Goal: Information Seeking & Learning: Check status

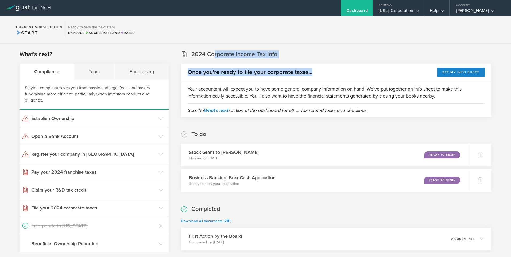
drag, startPoint x: 224, startPoint y: 54, endPoint x: 333, endPoint y: 73, distance: 110.5
click at [333, 73] on section "2024 Corporate Income Tax Info Once you're ready to file your corporate taxes..…" at bounding box center [336, 83] width 310 height 67
click at [333, 73] on div "Once you're ready to file your corporate taxes... See my info sheet" at bounding box center [336, 73] width 310 height 18
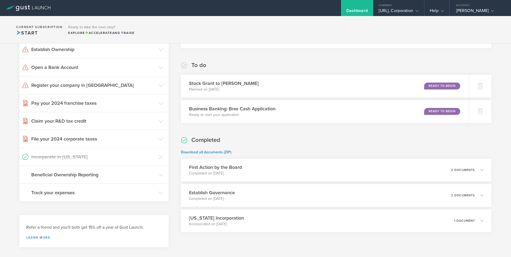
scroll to position [82, 0]
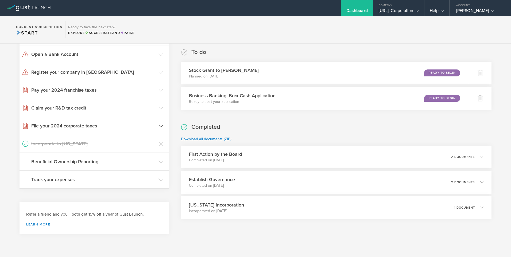
click at [160, 126] on icon at bounding box center [160, 126] width 5 height 5
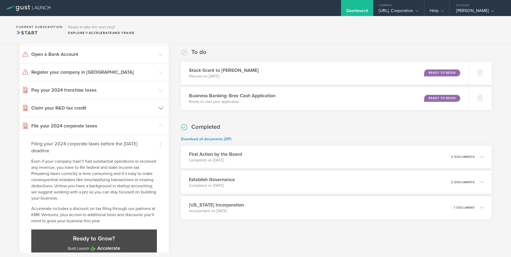
click at [160, 107] on icon at bounding box center [160, 108] width 5 height 5
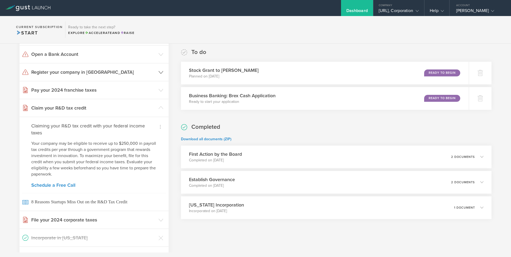
click at [158, 73] on icon at bounding box center [160, 72] width 5 height 5
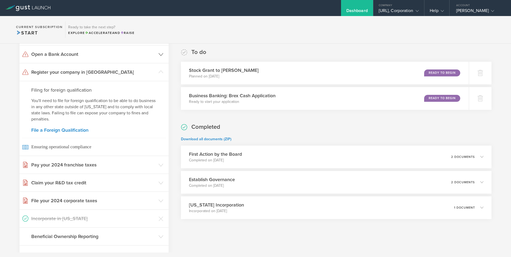
click at [159, 54] on icon at bounding box center [160, 54] width 5 height 5
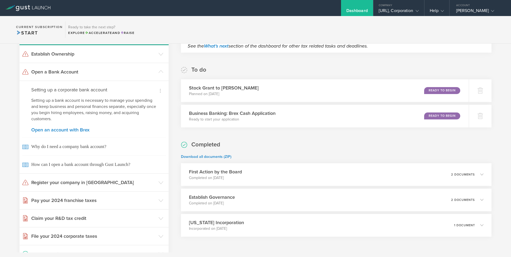
scroll to position [0, 0]
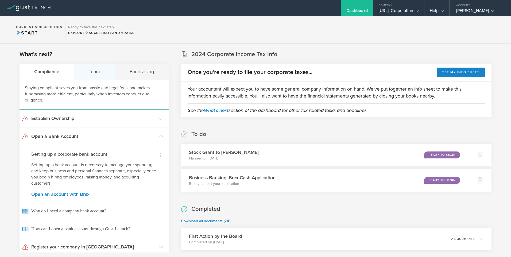
click at [94, 72] on div "Team" at bounding box center [94, 72] width 41 height 16
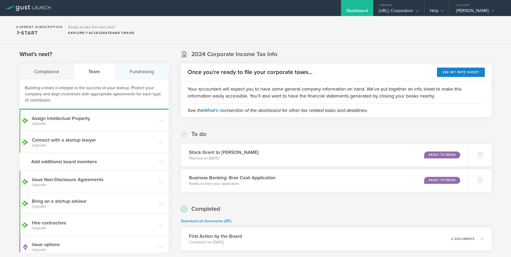
click at [144, 73] on div "Fundraising" at bounding box center [142, 72] width 54 height 16
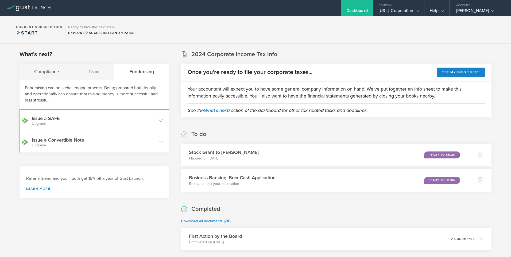
click at [159, 121] on icon at bounding box center [160, 120] width 5 height 5
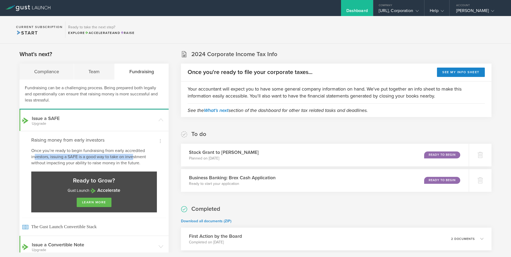
drag, startPoint x: 44, startPoint y: 154, endPoint x: 133, endPoint y: 159, distance: 89.6
click at [133, 159] on p "Once you’re ready to begin fundraising from early accredited investors, issuing…" at bounding box center [94, 157] width 126 height 18
drag, startPoint x: 139, startPoint y: 150, endPoint x: 47, endPoint y: 150, distance: 92.1
click at [47, 150] on p "Once you’re ready to begin fundraising from early accredited investors, issuing…" at bounding box center [94, 157] width 126 height 18
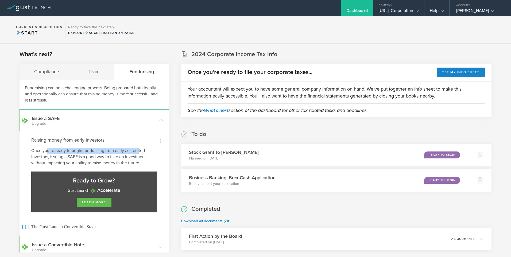
click at [47, 151] on p "Once you’re ready to begin fundraising from early accredited investors, issuing…" at bounding box center [94, 157] width 126 height 18
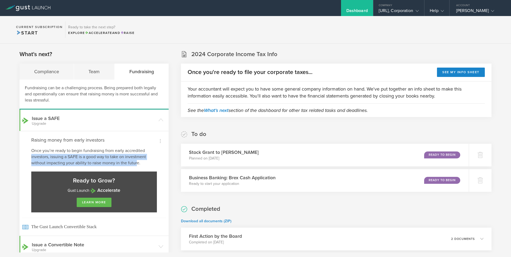
drag, startPoint x: 44, startPoint y: 156, endPoint x: 136, endPoint y: 162, distance: 91.8
click at [136, 162] on p "Once you’re ready to begin fundraising from early accredited investors, issuing…" at bounding box center [94, 157] width 126 height 18
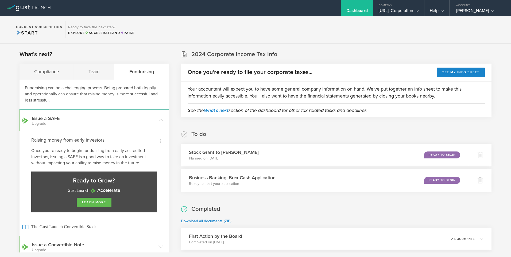
click at [136, 162] on p "Once you’re ready to begin fundraising from early accredited investors, issuing…" at bounding box center [94, 157] width 126 height 18
click at [414, 12] on gust-icon at bounding box center [415, 10] width 5 height 5
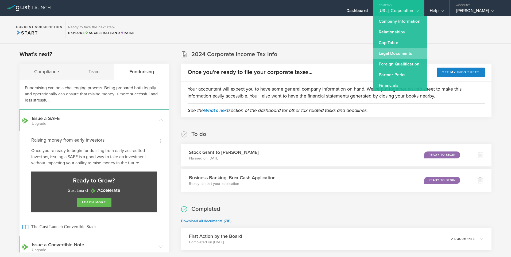
click at [385, 53] on link "Legal Documents" at bounding box center [399, 53] width 53 height 11
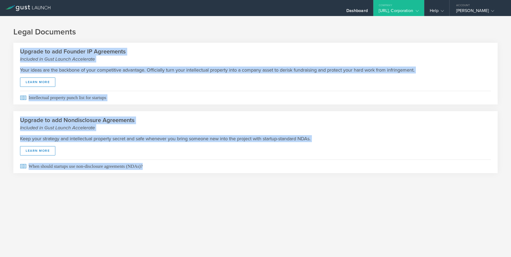
drag, startPoint x: 17, startPoint y: 51, endPoint x: 224, endPoint y: 181, distance: 245.0
click at [224, 181] on div "Legal Documents Upgrade to add Founder IP Agreements Included in Gust Launch Ac…" at bounding box center [255, 104] width 511 height 177
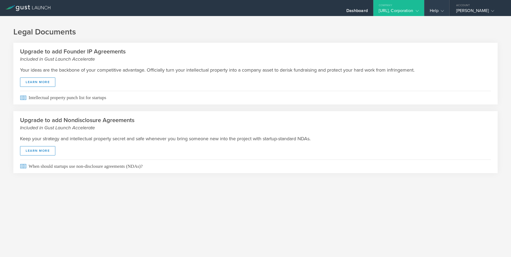
click at [440, 13] on icon at bounding box center [441, 10] width 3 height 3
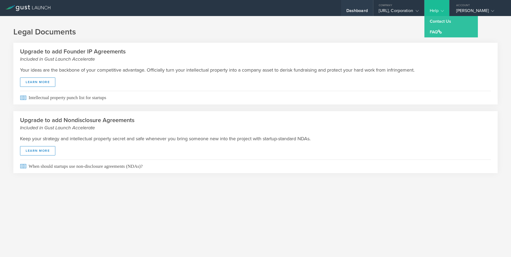
click at [346, 10] on div "Dashboard" at bounding box center [356, 12] width 21 height 8
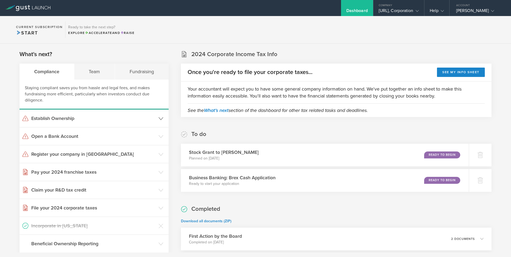
click at [57, 119] on h3 "Establish Ownership" at bounding box center [93, 118] width 124 height 7
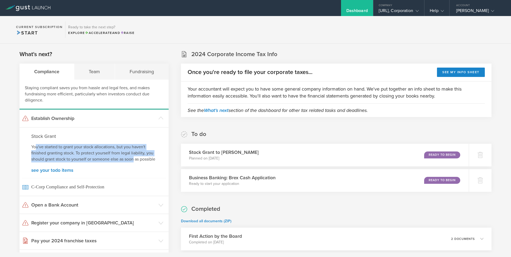
drag, startPoint x: 36, startPoint y: 143, endPoint x: 135, endPoint y: 160, distance: 100.1
click at [135, 160] on div "Stock Grant You've started to grant your stock allocations, but you haven't fin…" at bounding box center [93, 161] width 149 height 69
click at [135, 160] on p "You've started to grant your stock allocations, but you haven't finished granti…" at bounding box center [94, 153] width 126 height 18
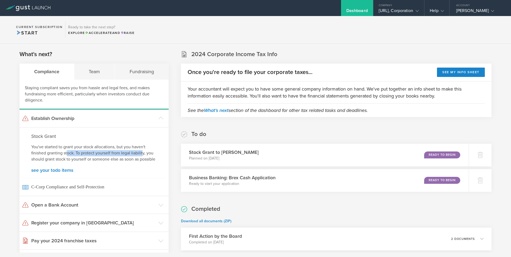
drag, startPoint x: 142, startPoint y: 153, endPoint x: 68, endPoint y: 154, distance: 74.0
click at [68, 154] on p "You've started to grant your stock allocations, but you haven't finished granti…" at bounding box center [94, 153] width 126 height 18
drag, startPoint x: 85, startPoint y: 152, endPoint x: 143, endPoint y: 162, distance: 58.4
click at [143, 162] on p "You've started to grant your stock allocations, but you haven't finished granti…" at bounding box center [94, 153] width 126 height 18
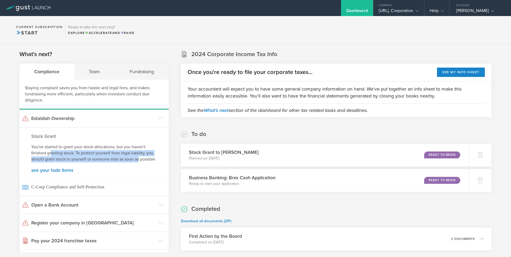
click at [143, 162] on p "You've started to grant your stock allocations, but you haven't finished granti…" at bounding box center [94, 153] width 126 height 18
drag, startPoint x: 143, startPoint y: 160, endPoint x: 42, endPoint y: 158, distance: 100.7
click at [42, 158] on p "You've started to grant your stock allocations, but you haven't finished granti…" at bounding box center [94, 153] width 126 height 18
drag, startPoint x: 45, startPoint y: 157, endPoint x: 126, endPoint y: 165, distance: 80.8
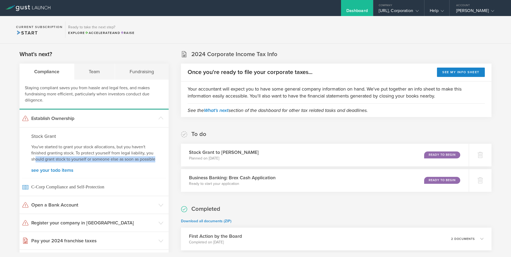
click at [126, 162] on p "You've started to grant your stock allocations, but you haven't finished granti…" at bounding box center [94, 153] width 126 height 18
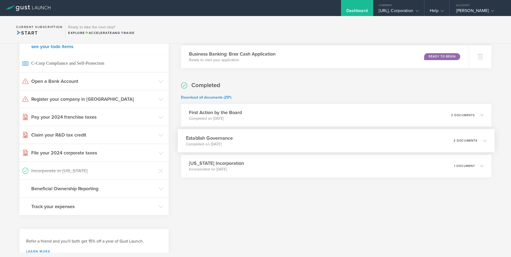
scroll to position [97, 0]
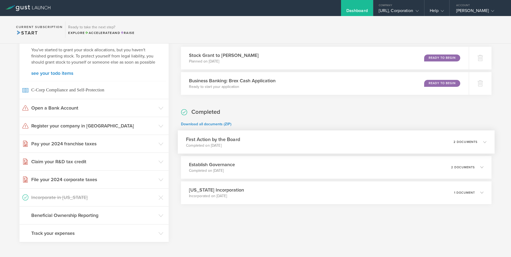
click at [483, 142] on icon at bounding box center [484, 141] width 3 height 3
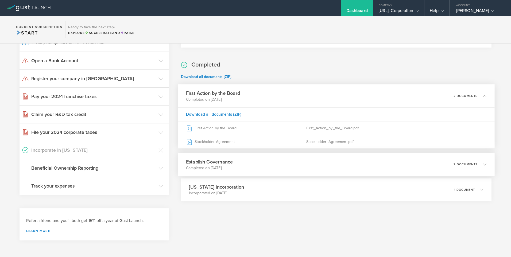
scroll to position [150, 0]
click at [478, 162] on icon at bounding box center [481, 164] width 9 height 5
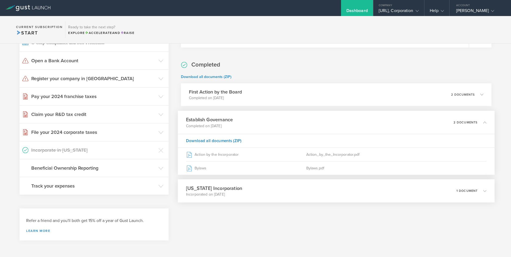
click at [477, 188] on icon at bounding box center [481, 190] width 9 height 5
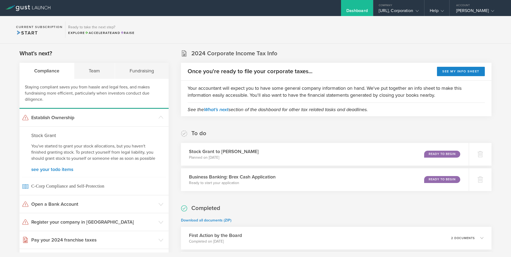
scroll to position [0, 0]
click at [442, 11] on icon at bounding box center [441, 10] width 3 height 3
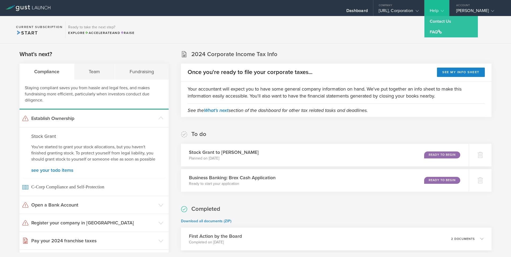
click at [394, 31] on section "Current Subscription Start Ready to take the next step? Explore Accelerate and …" at bounding box center [255, 30] width 511 height 28
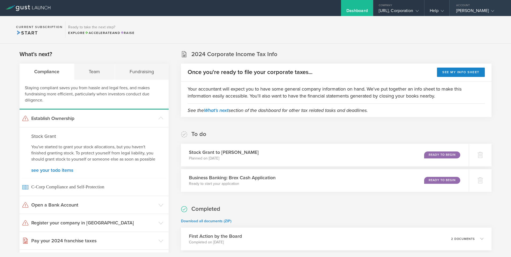
click at [491, 12] on icon at bounding box center [492, 10] width 3 height 3
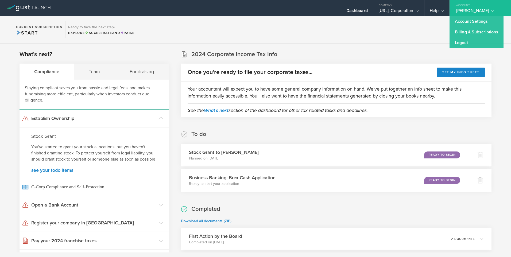
click at [366, 34] on section "Current Subscription Start Ready to take the next step? Explore Accelerate and …" at bounding box center [255, 30] width 511 height 28
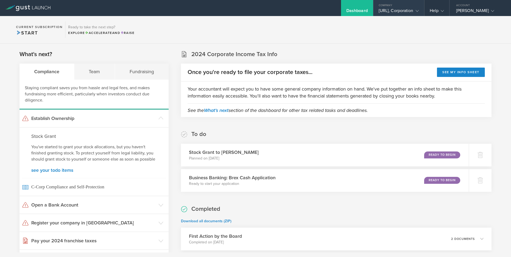
click at [412, 11] on div "[URL], Corporation" at bounding box center [398, 12] width 40 height 8
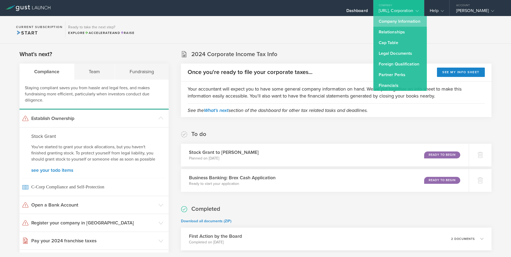
click at [389, 20] on link "Company Information" at bounding box center [399, 21] width 53 height 11
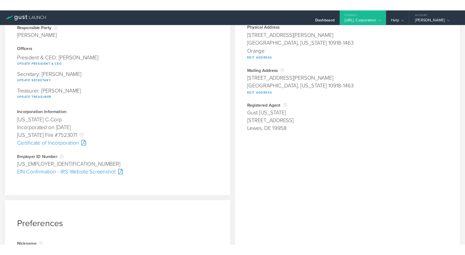
scroll to position [53, 0]
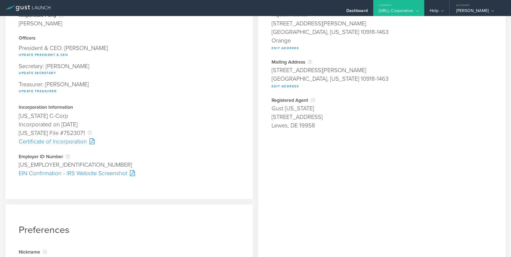
click at [55, 173] on div "EIN Confirmation - IRS Website Screenshot" at bounding box center [129, 173] width 221 height 9
